Goal: Information Seeking & Learning: Learn about a topic

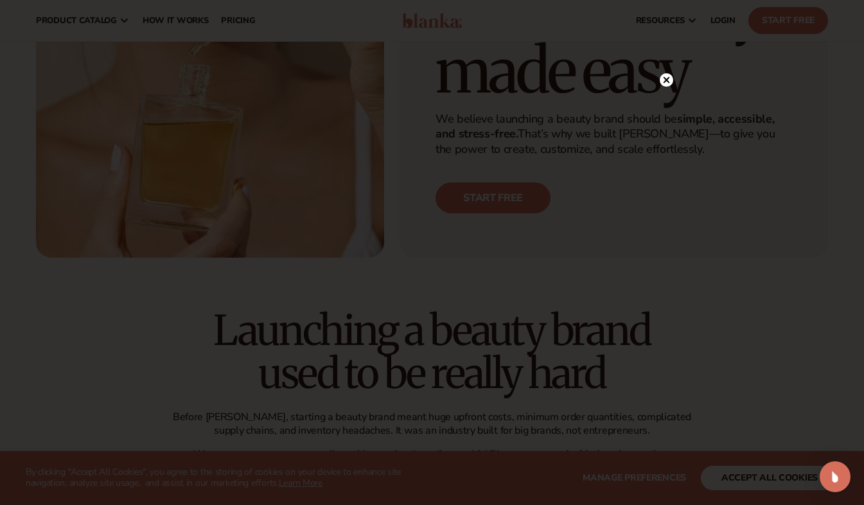
scroll to position [64, 0]
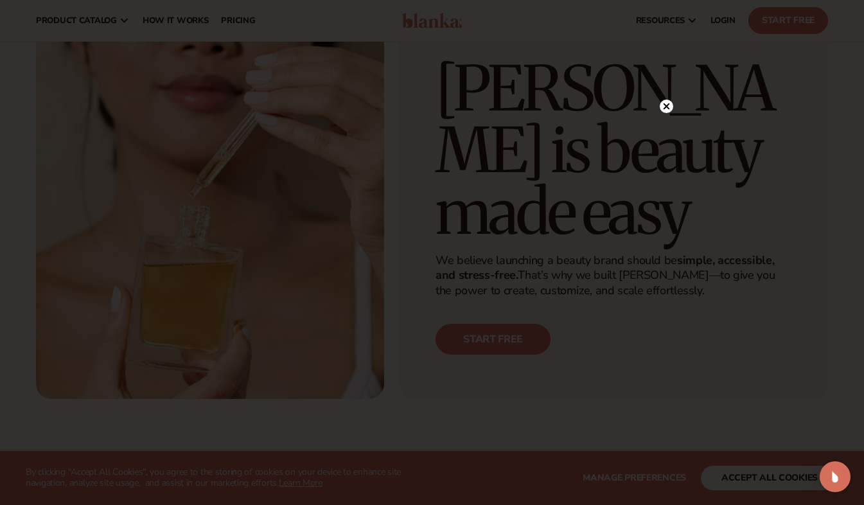
click at [668, 104] on icon at bounding box center [666, 106] width 6 height 6
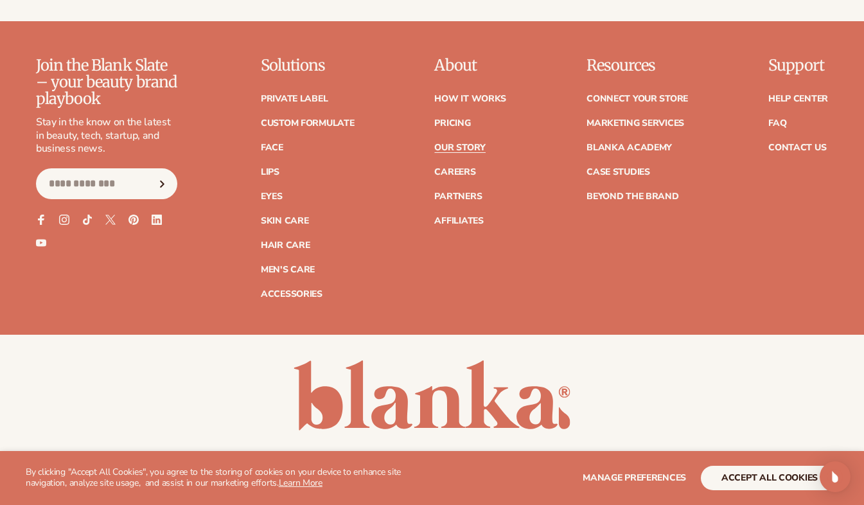
scroll to position [3403, 0]
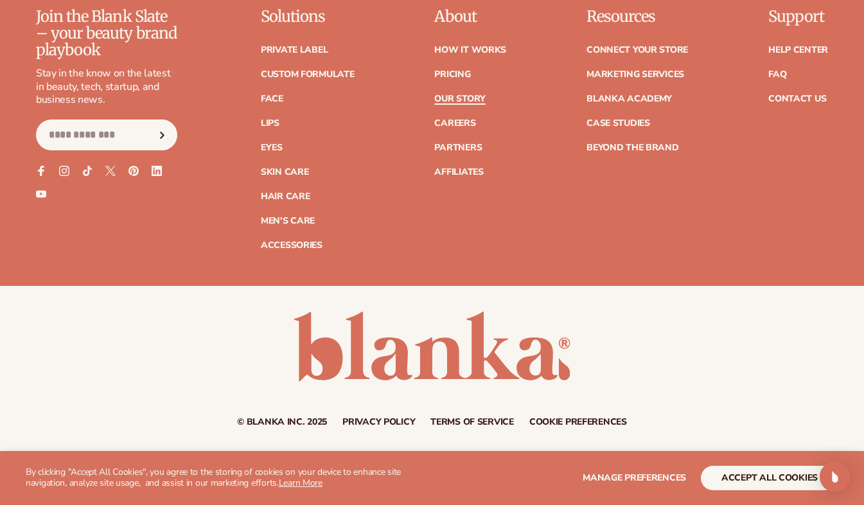
click at [466, 95] on link "Our Story" at bounding box center [459, 98] width 51 height 9
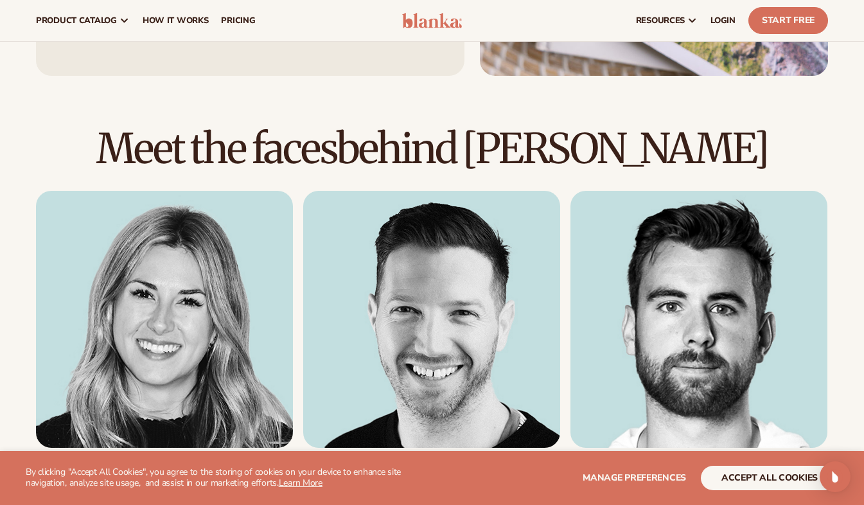
scroll to position [1092, 0]
